Goal: Information Seeking & Learning: Learn about a topic

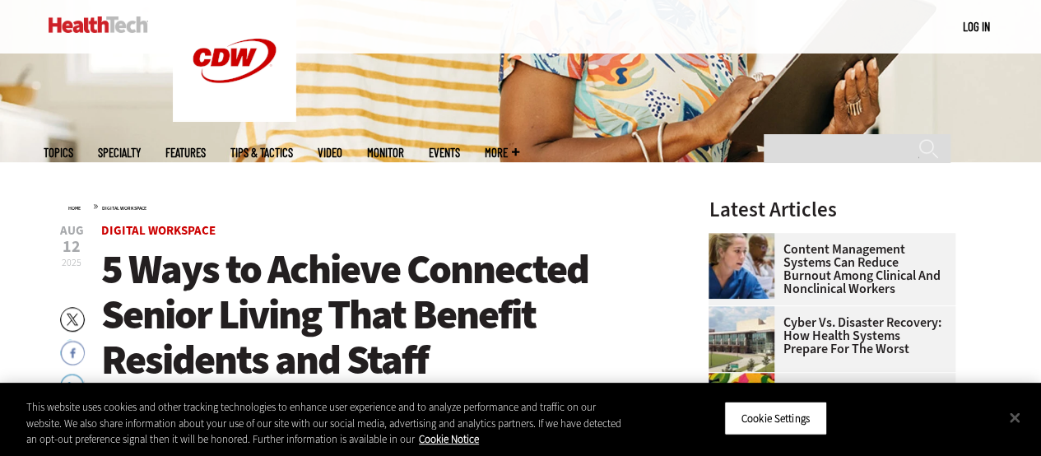
scroll to position [351, 0]
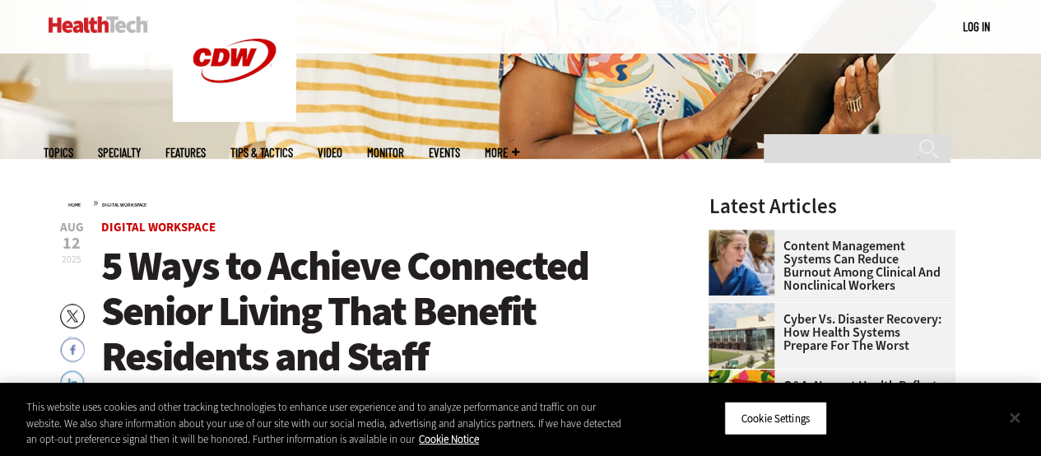
click at [1019, 420] on button "Close" at bounding box center [1014, 417] width 36 height 36
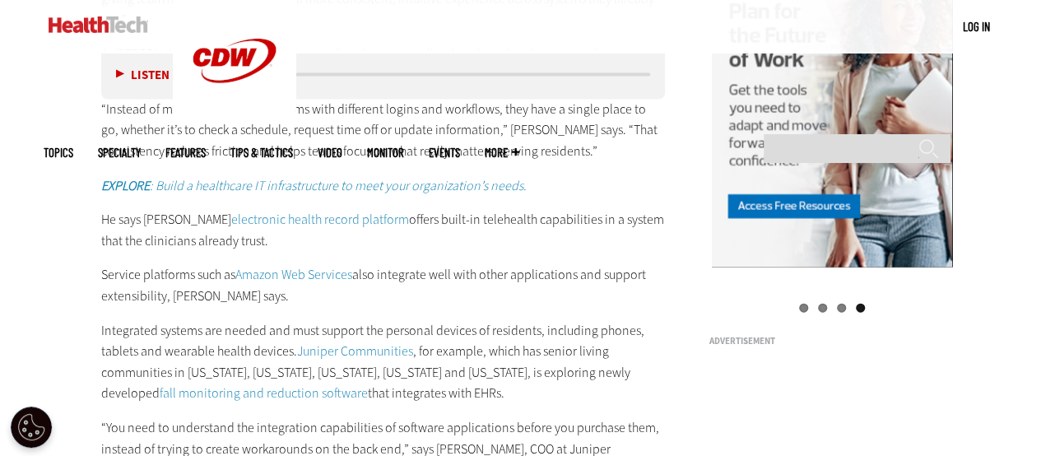
scroll to position [1680, 0]
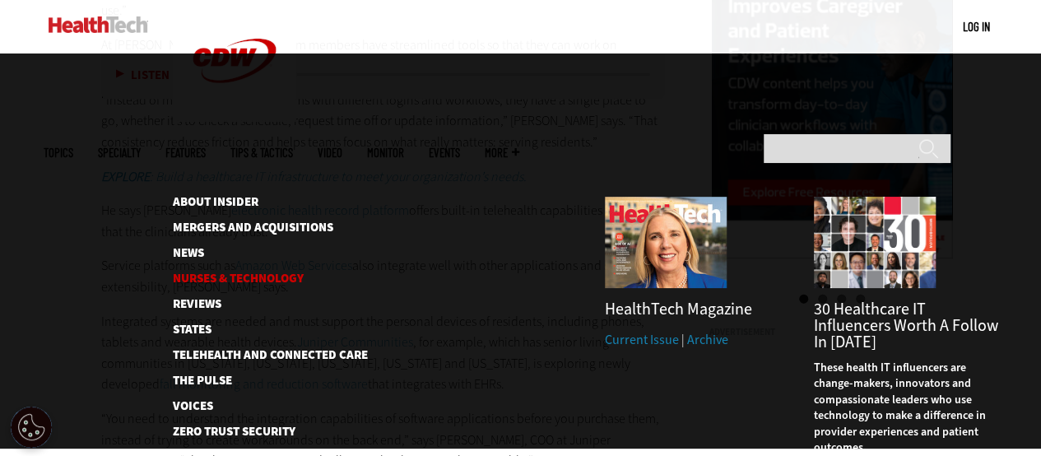
click at [250, 272] on link "Nurses & Technology" at bounding box center [257, 278] width 169 height 12
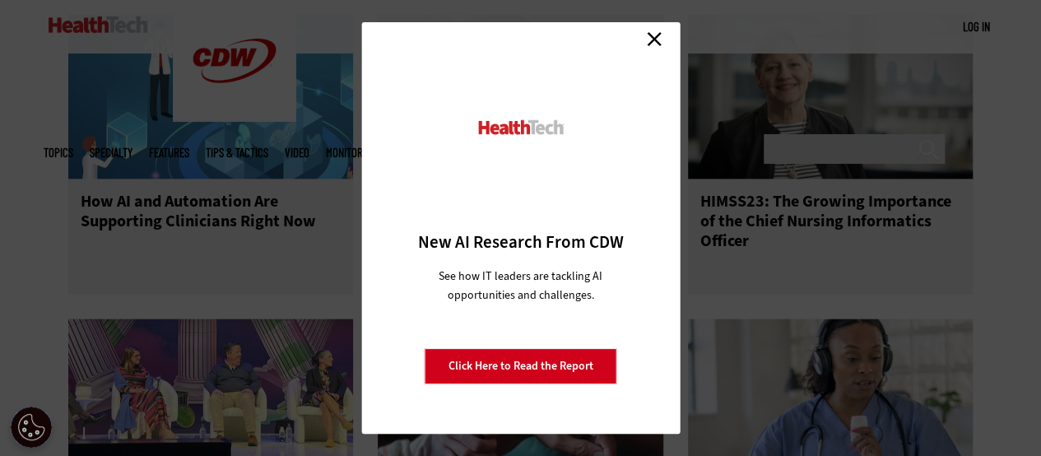
scroll to position [1810, 0]
click at [652, 40] on link "Close" at bounding box center [654, 38] width 25 height 25
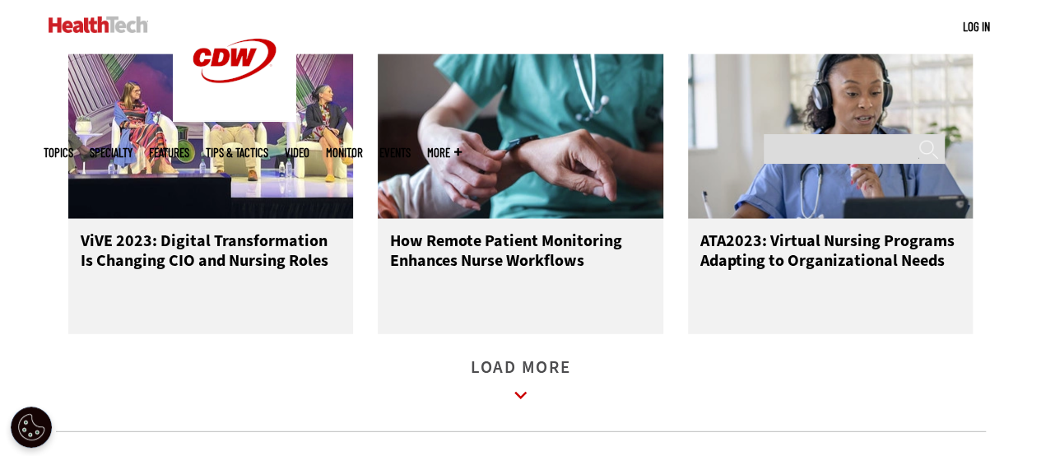
scroll to position [2080, 0]
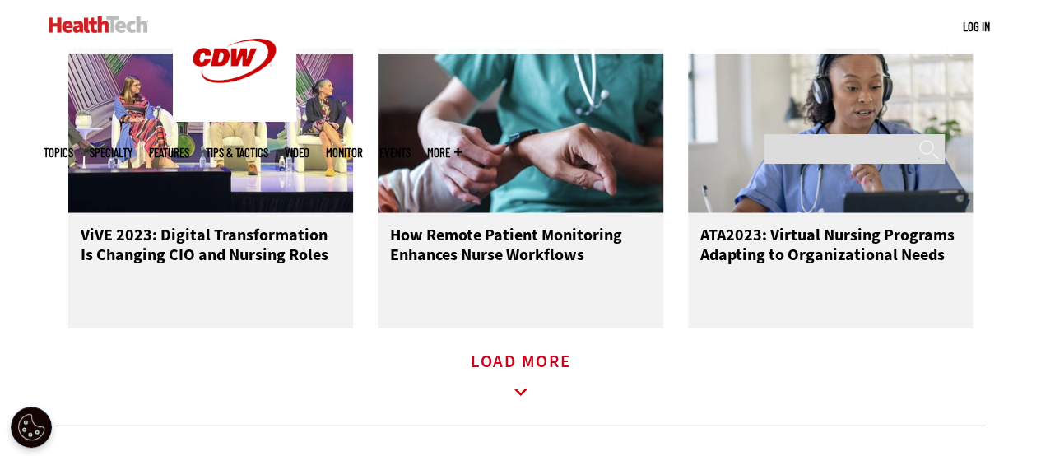
click at [518, 399] on icon at bounding box center [521, 393] width 38 height 38
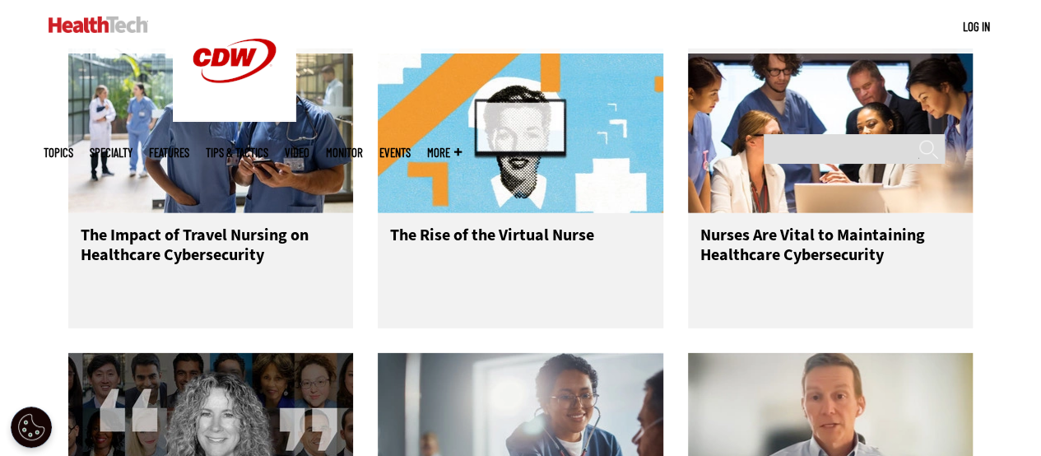
scroll to position [2386, 0]
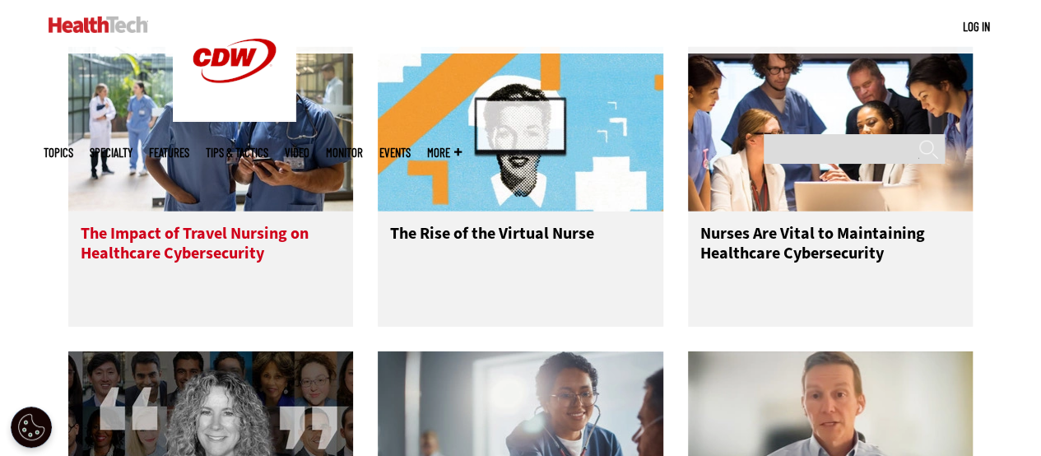
click at [149, 257] on h3 "The Impact of Travel Nursing on Healthcare Cybersecurity" at bounding box center [211, 257] width 261 height 66
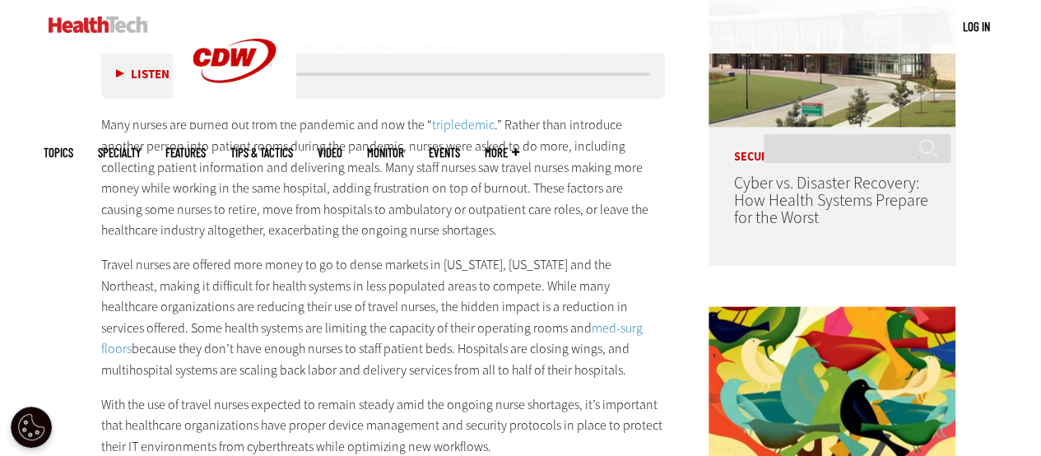
scroll to position [953, 0]
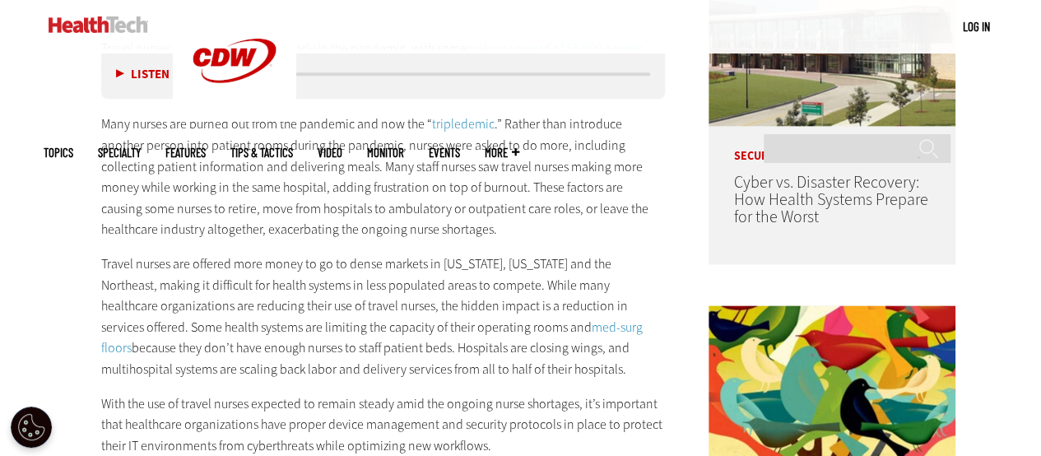
click at [127, 78] on button "Listen" at bounding box center [142, 74] width 53 height 12
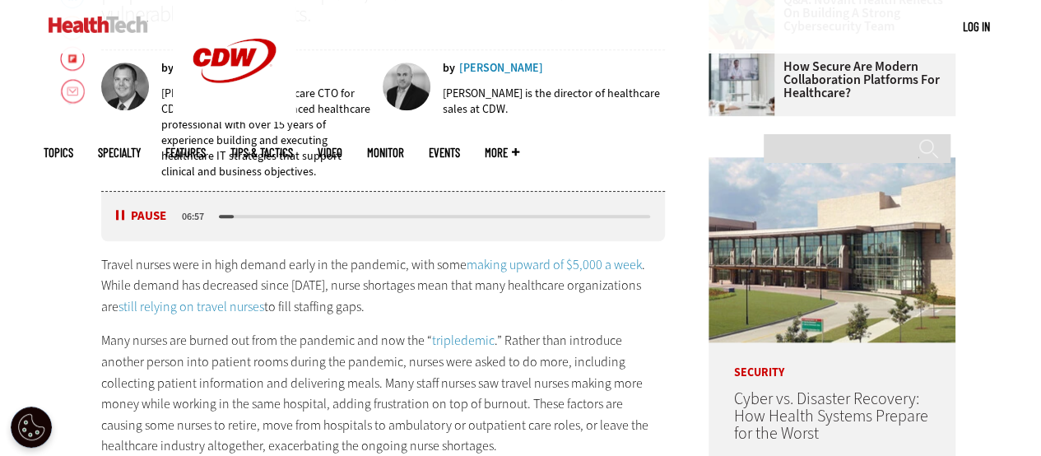
scroll to position [737, 0]
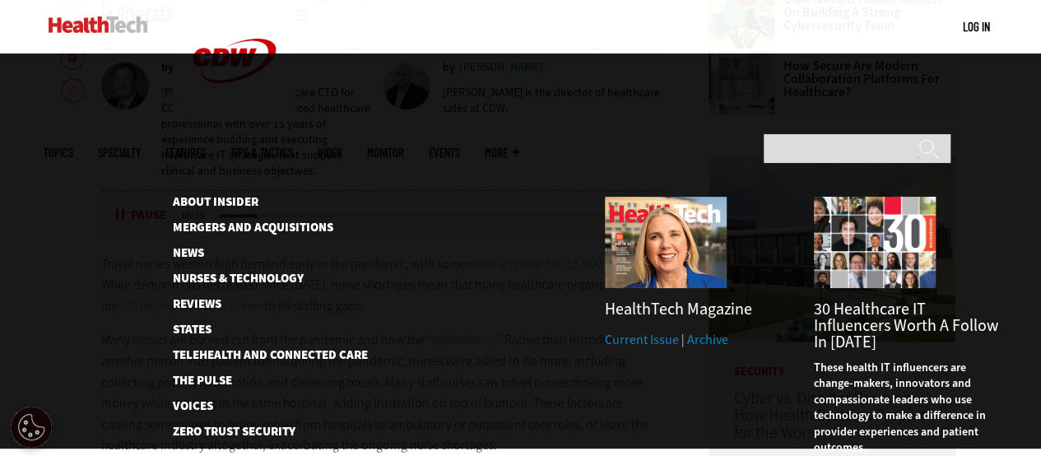
click at [842, 298] on span "30 Healthcare IT Influencers Worth a Follow in [DATE]" at bounding box center [905, 325] width 184 height 55
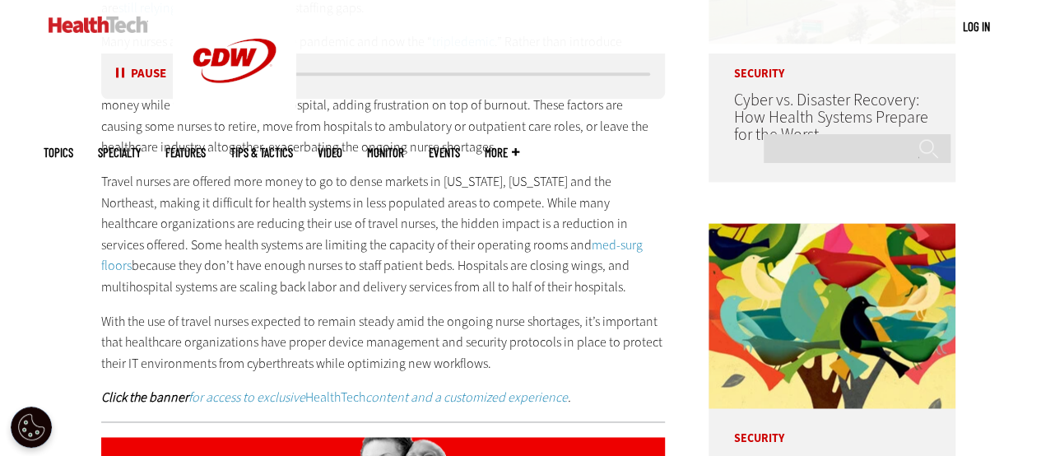
scroll to position [1037, 0]
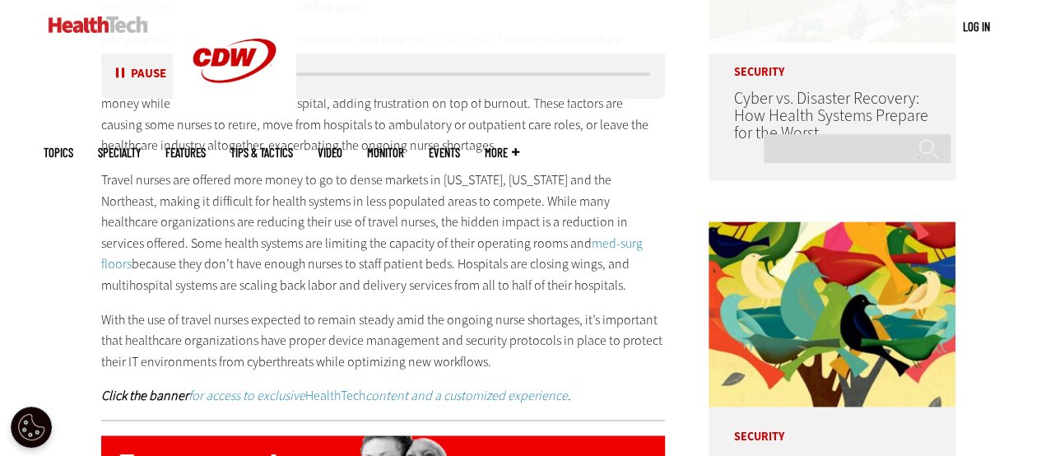
click at [130, 70] on button "Pause" at bounding box center [141, 74] width 51 height 12
